Goal: Task Accomplishment & Management: Use online tool/utility

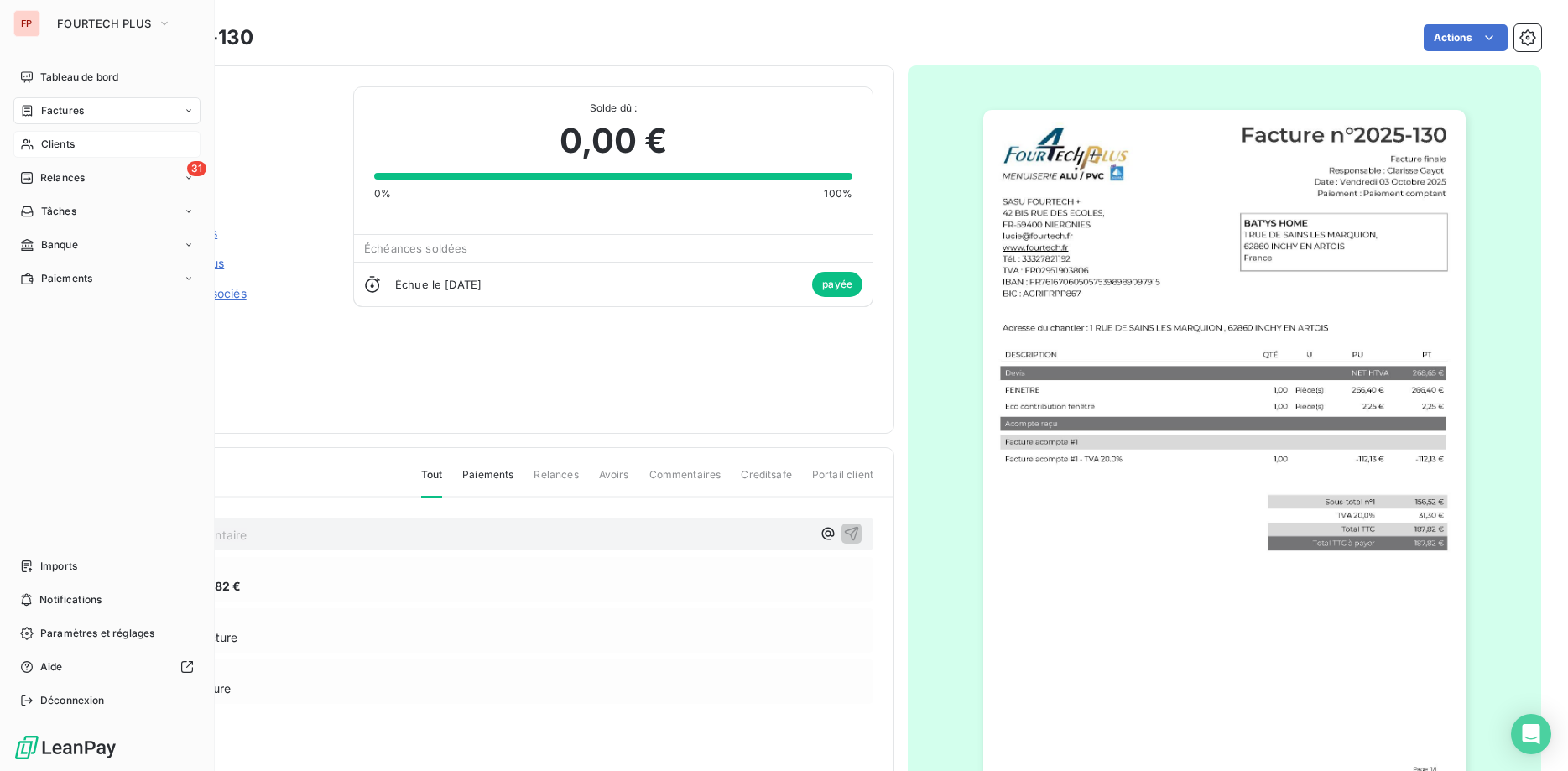
click at [67, 148] on span "Clients" at bounding box center [58, 144] width 33 height 15
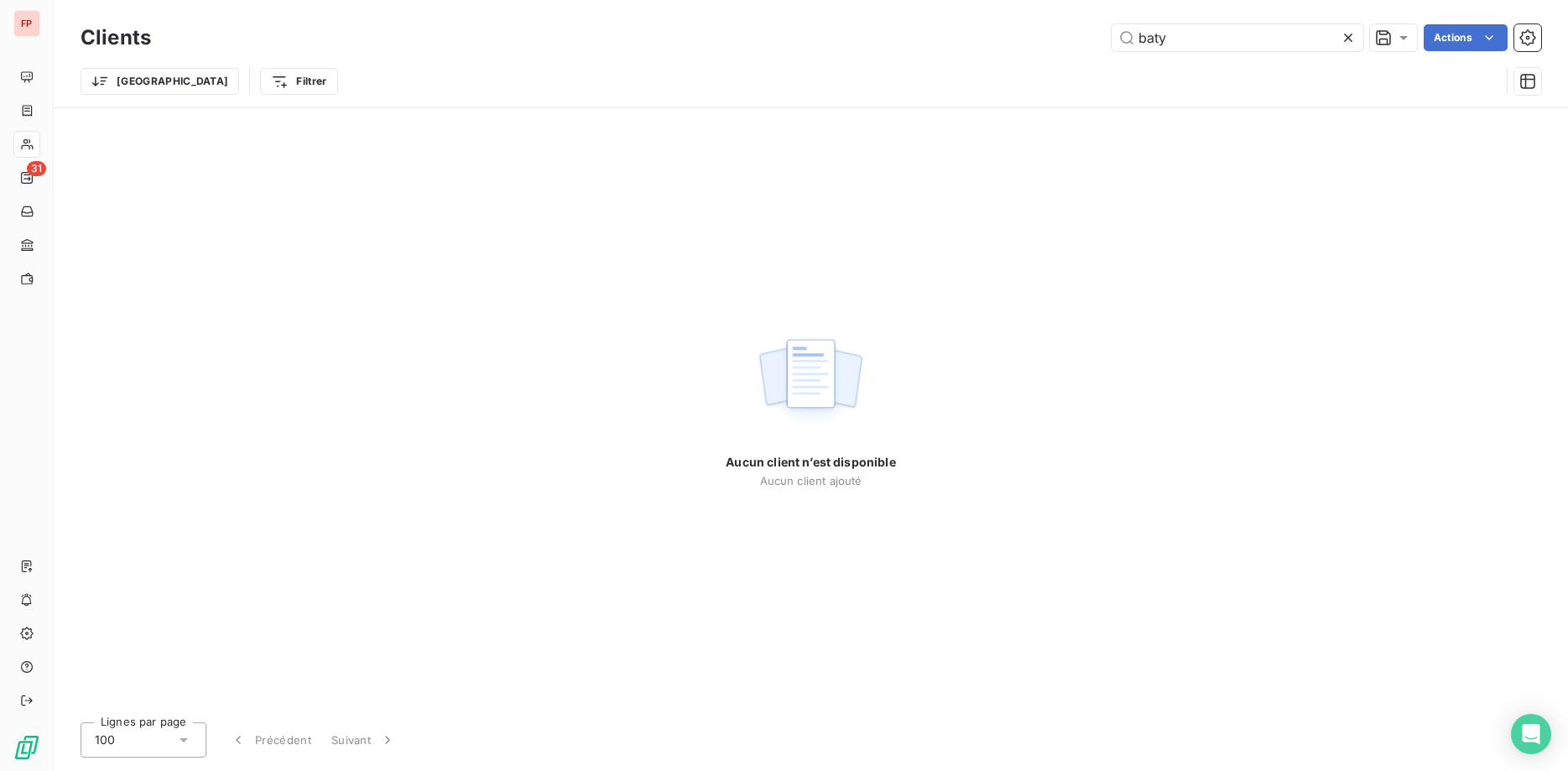
drag, startPoint x: 1230, startPoint y: 41, endPoint x: 979, endPoint y: 52, distance: 251.2
click at [1111, 38] on input "baty" at bounding box center [1237, 38] width 251 height 27
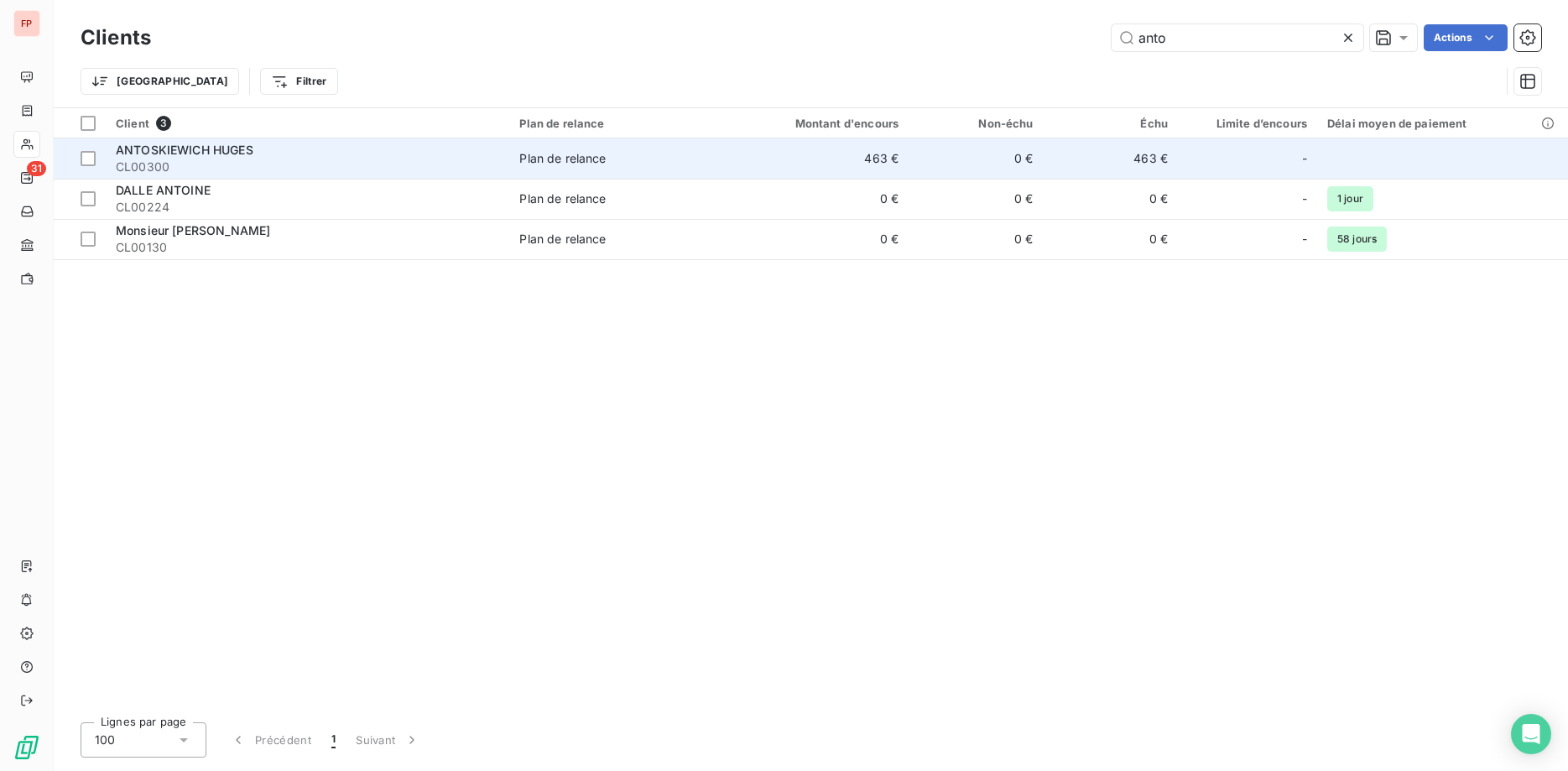
type input "anto"
click at [313, 151] on div "ANTOSKIEWICH HUGES" at bounding box center [307, 149] width 383 height 17
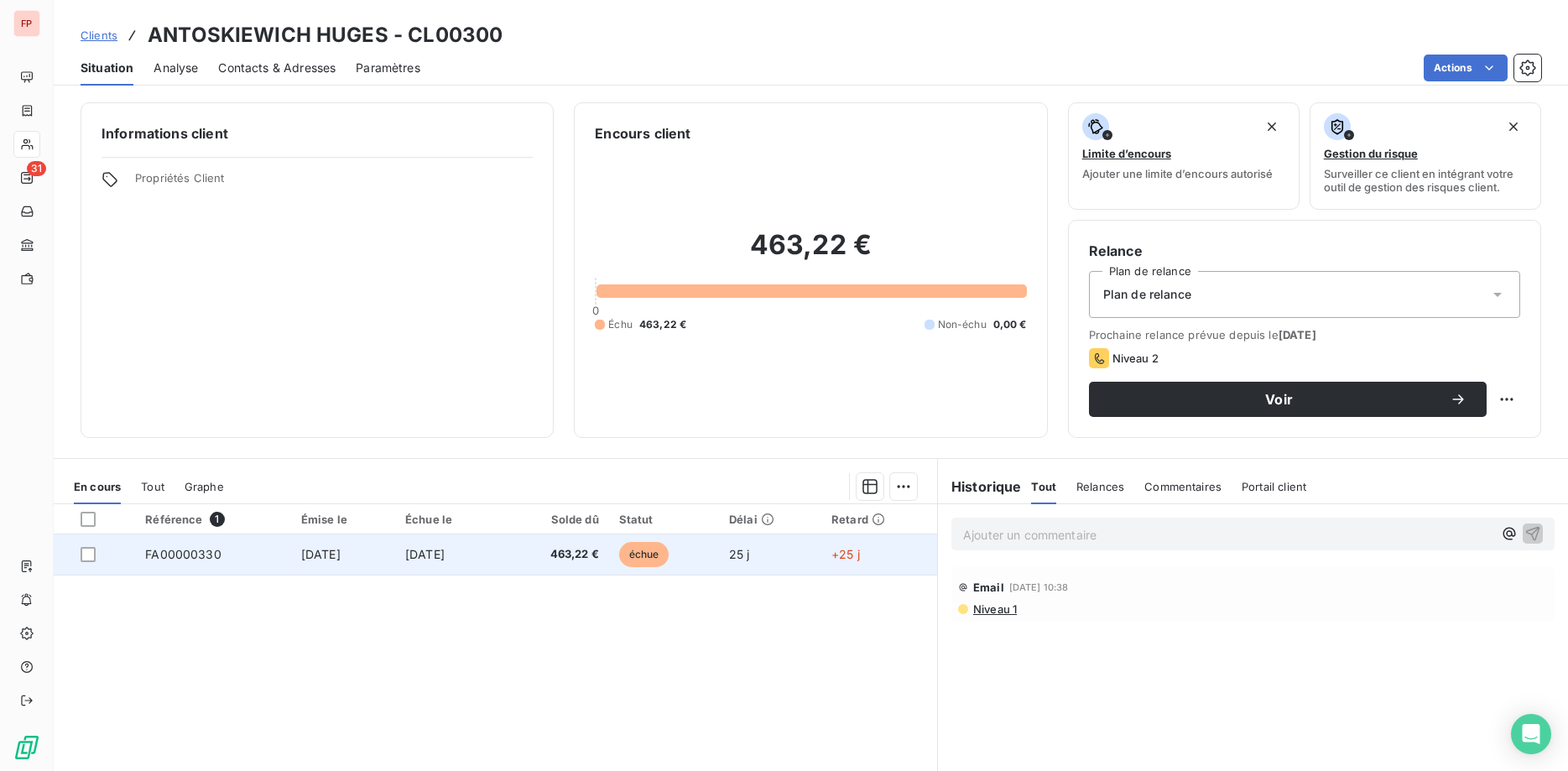
click at [599, 549] on span "463,22 €" at bounding box center [554, 554] width 88 height 17
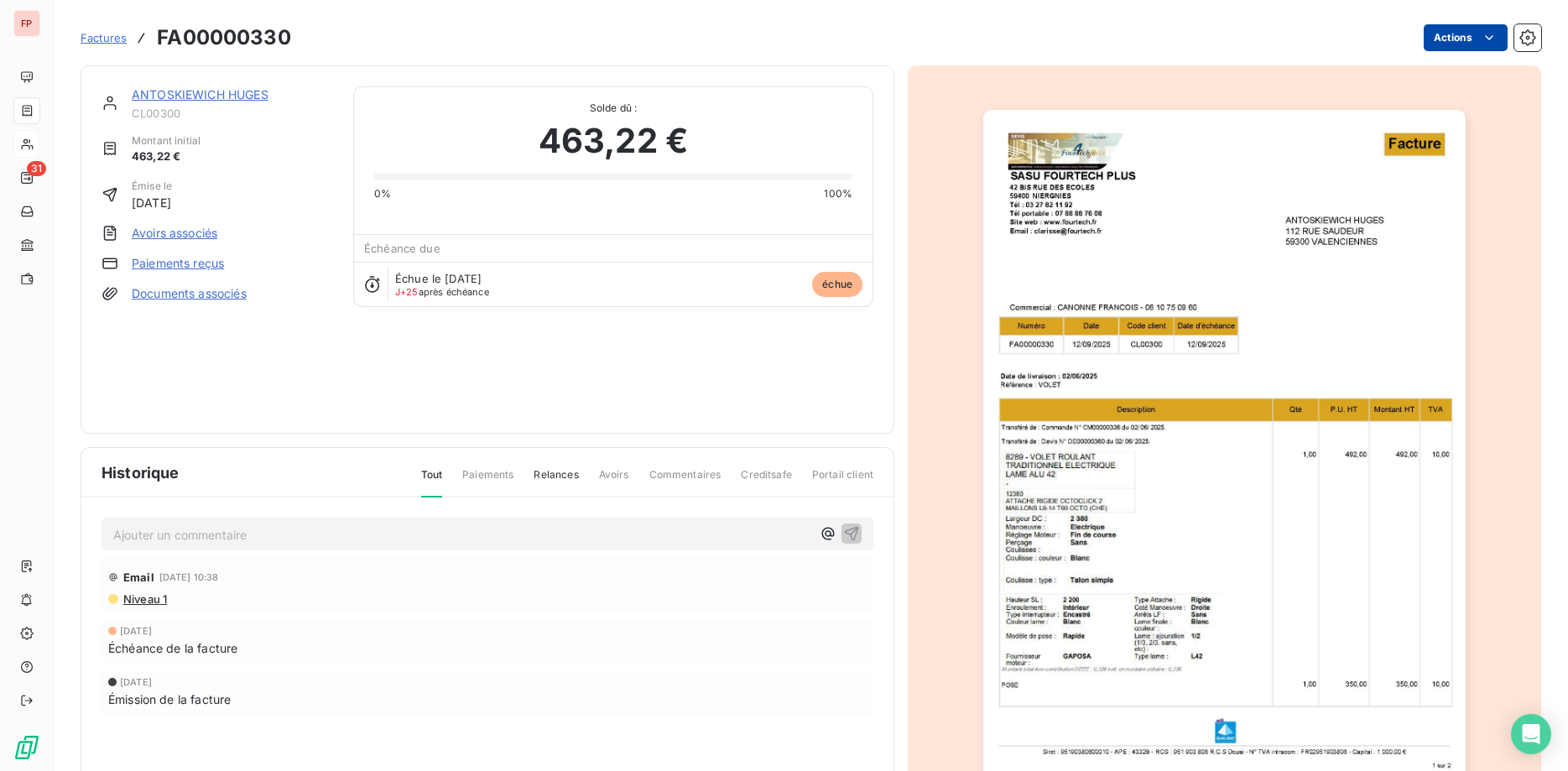
click at [1461, 31] on html "FP 31 Factures FA00000330 Actions ANTOSKIEWICH HUGES CL00300 Montant initial 46…" at bounding box center [784, 385] width 1568 height 771
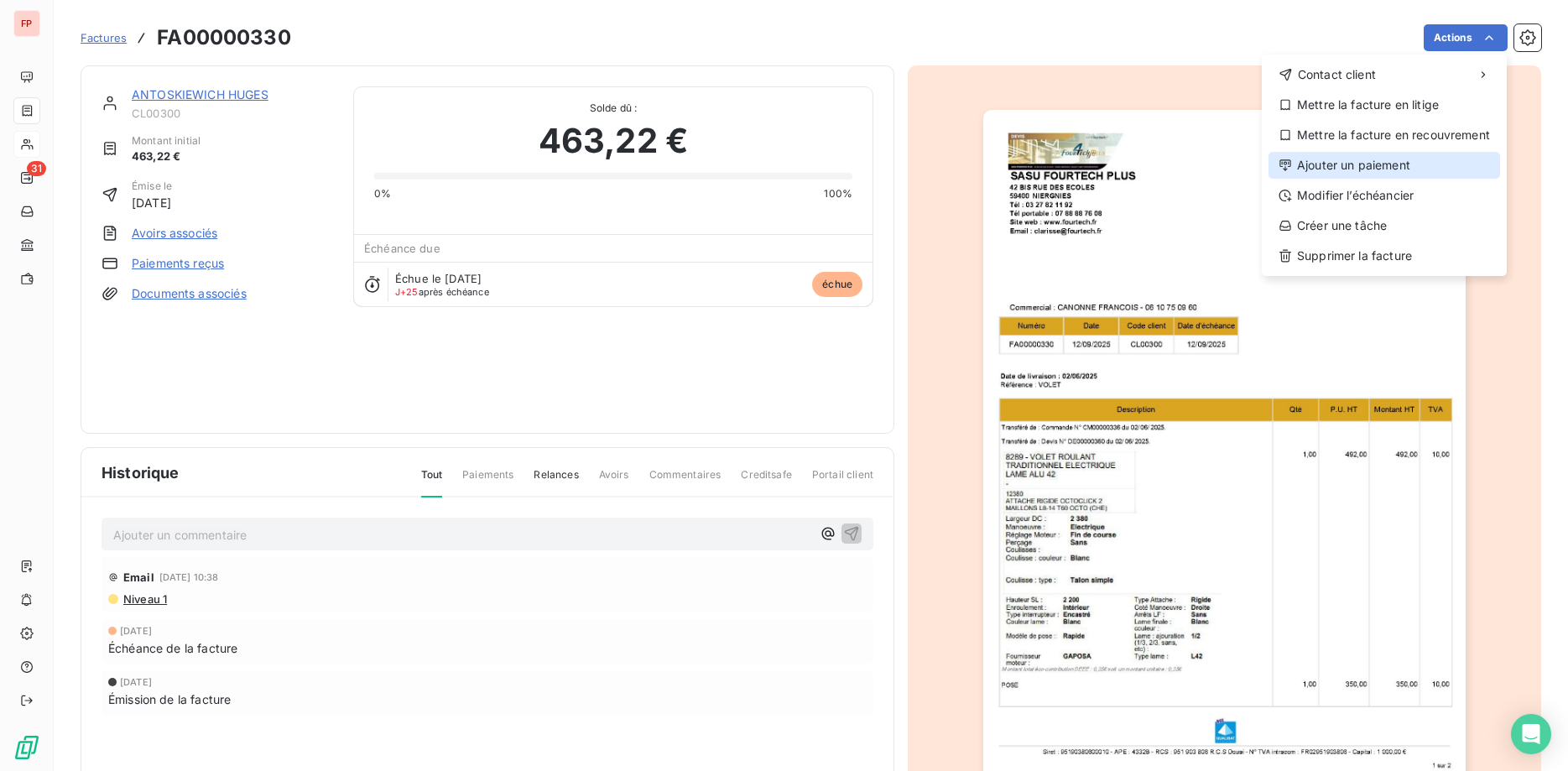
click at [1379, 169] on div "Ajouter un paiement" at bounding box center [1384, 165] width 231 height 27
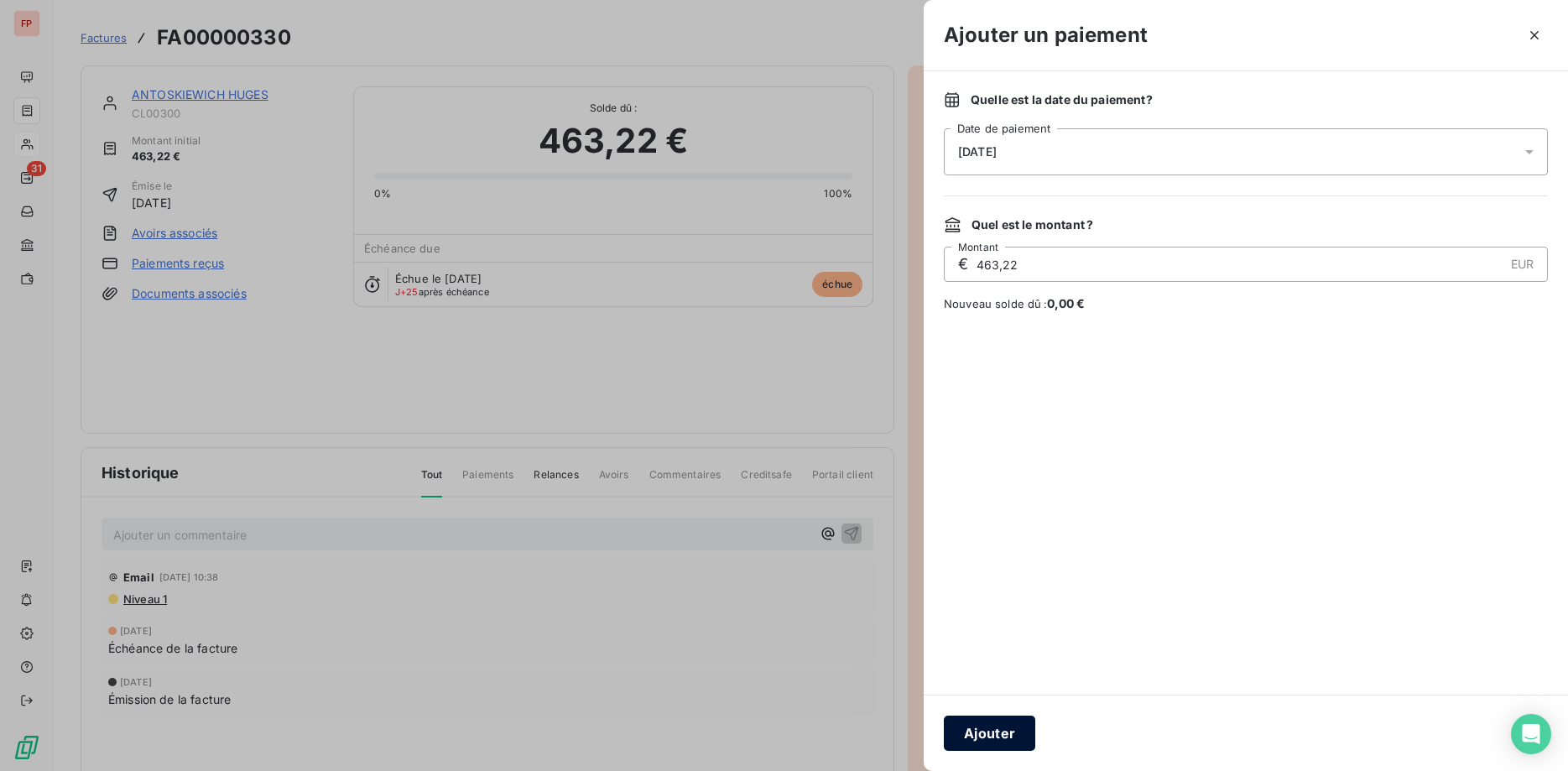
click at [1015, 737] on button "Ajouter" at bounding box center [989, 733] width 92 height 35
